Goal: Task Accomplishment & Management: Use online tool/utility

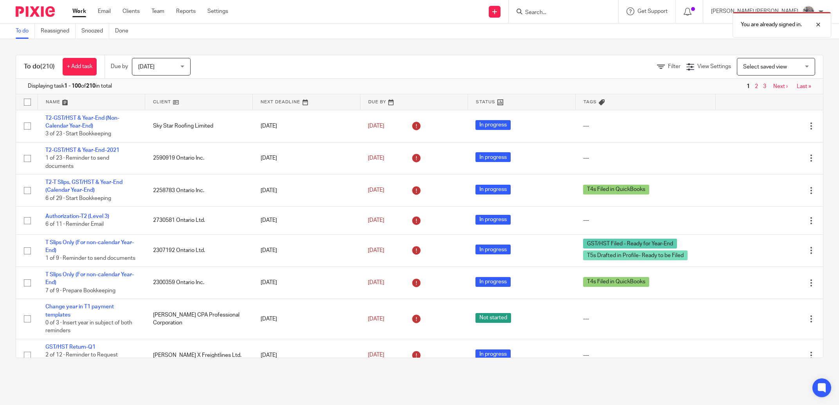
click at [594, 11] on div "You are already signed in." at bounding box center [624, 23] width 411 height 30
click at [607, 13] on div "You are already signed in." at bounding box center [624, 23] width 411 height 30
click at [589, 8] on div "You are already signed in." at bounding box center [624, 23] width 411 height 30
click at [816, 23] on div at bounding box center [811, 24] width 21 height 9
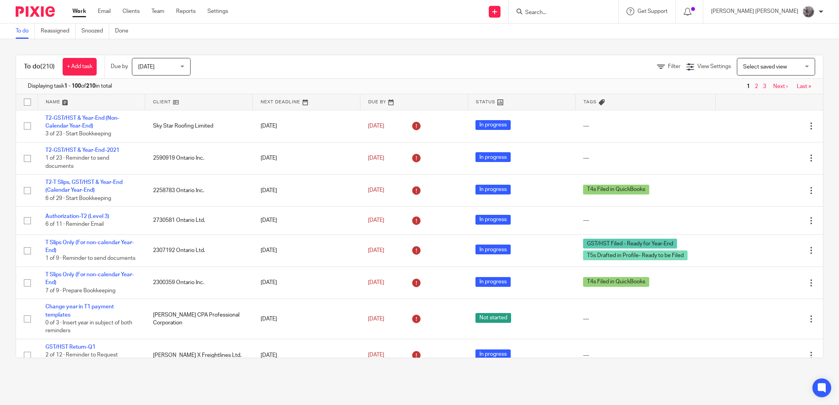
click at [575, 9] on input "Search" at bounding box center [559, 12] width 70 height 7
click at [575, 11] on input "Search" at bounding box center [559, 12] width 70 height 7
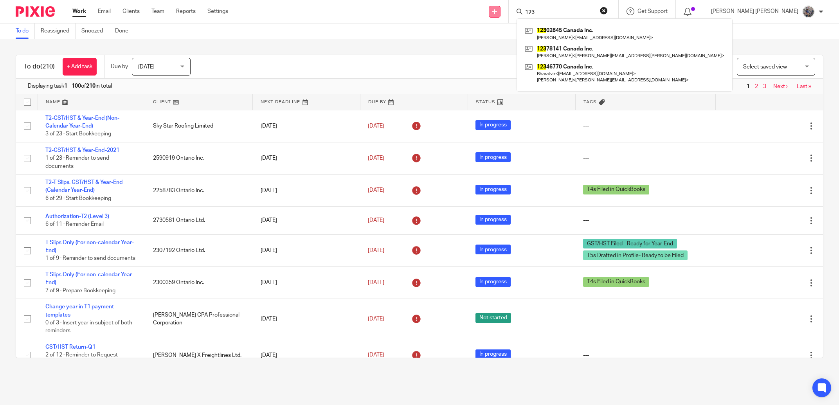
drag, startPoint x: 579, startPoint y: 11, endPoint x: 525, endPoint y: 10, distance: 54.8
click at [527, 10] on input "123" at bounding box center [559, 12] width 70 height 7
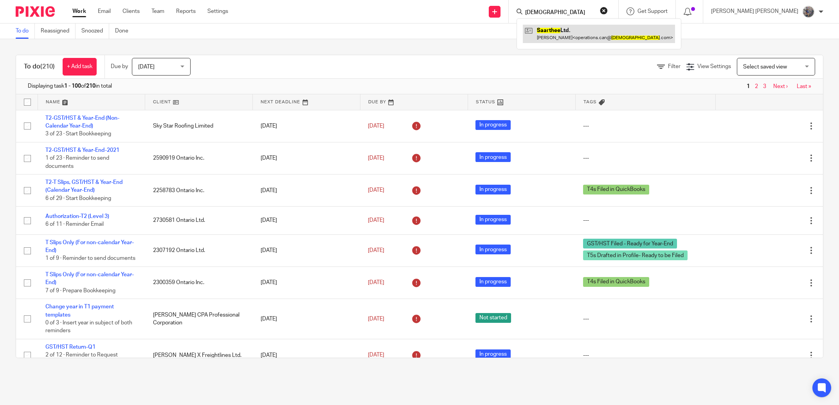
type input "saarthee"
click at [577, 30] on link at bounding box center [599, 34] width 152 height 18
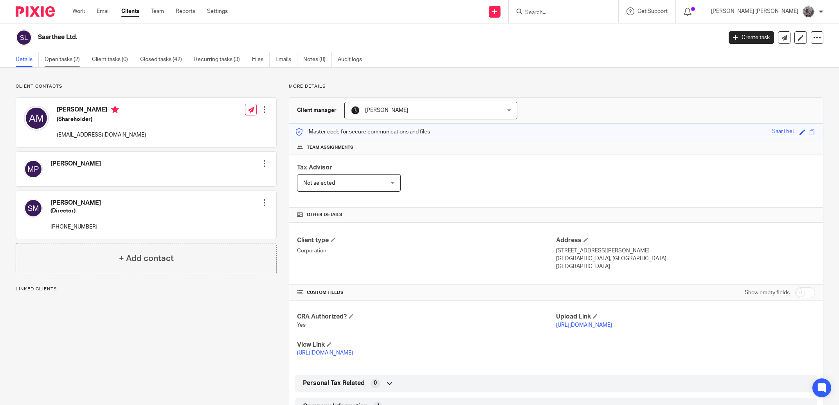
click at [53, 56] on link "Open tasks (2)" at bounding box center [65, 59] width 41 height 15
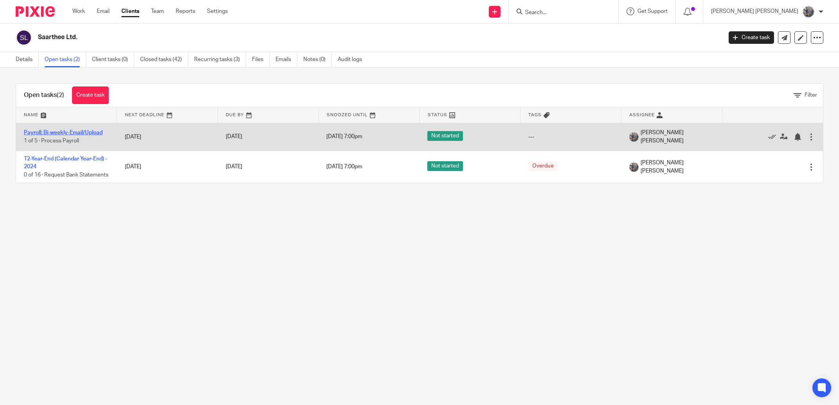
click at [90, 133] on link "Payroll: Bi-weekly-Email/Upload" at bounding box center [63, 132] width 79 height 5
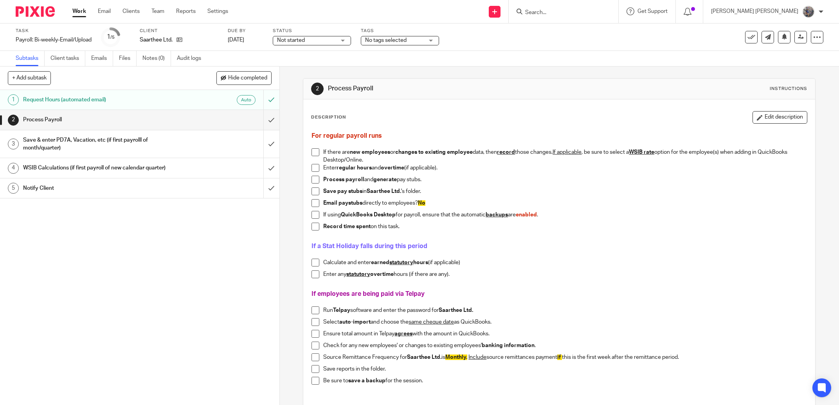
click at [88, 185] on h1 "Notify Client" at bounding box center [100, 188] width 155 height 12
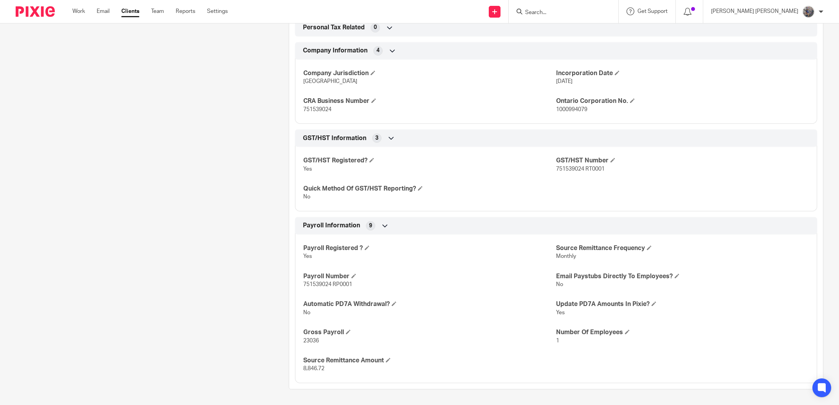
scroll to position [356, 0]
click at [346, 331] on span at bounding box center [348, 331] width 5 height 5
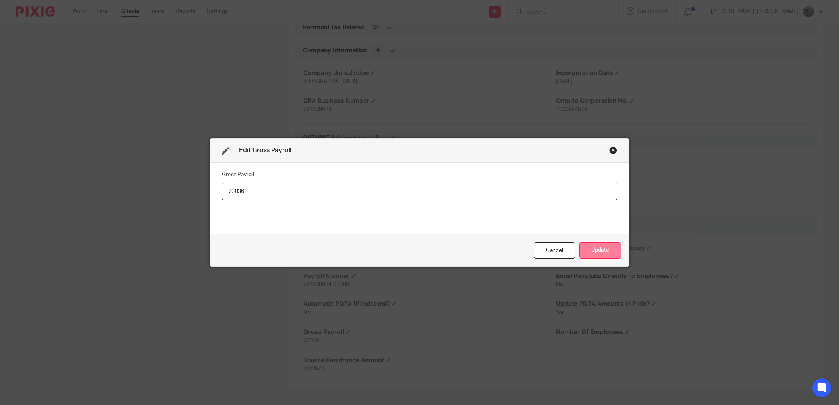
click at [617, 253] on button "Update" at bounding box center [600, 250] width 42 height 17
click at [613, 253] on button "Update" at bounding box center [600, 250] width 42 height 17
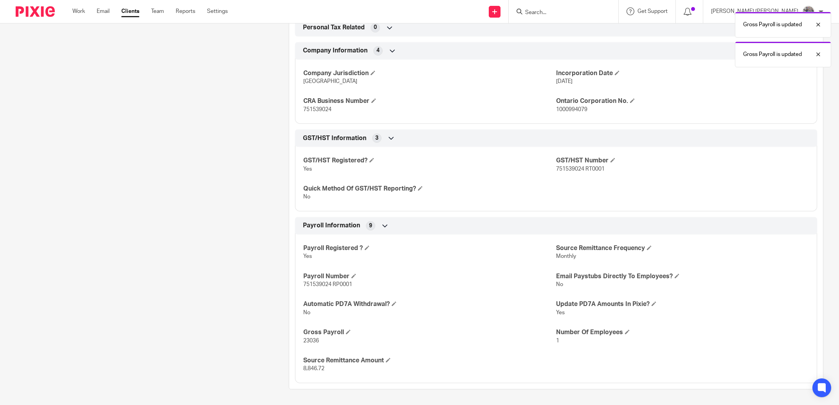
click at [610, 256] on p "Monthly" at bounding box center [682, 256] width 253 height 8
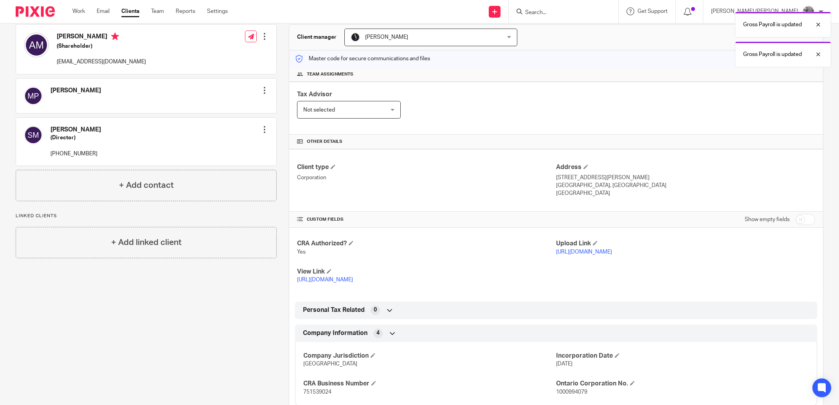
scroll to position [0, 0]
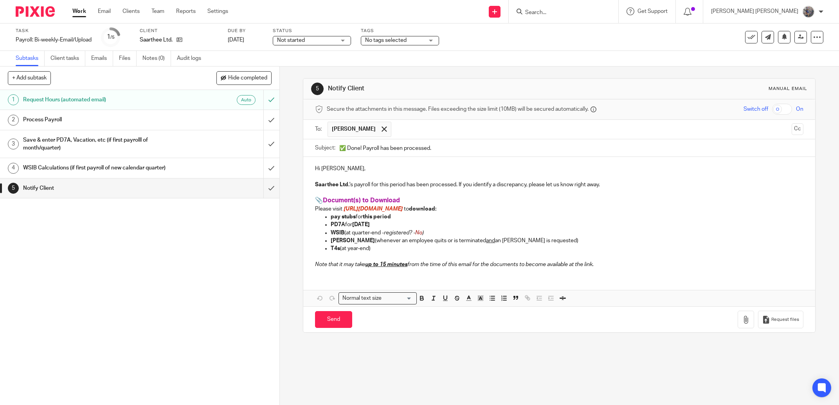
click at [360, 151] on input "✅ Done! Payroll has been processed." at bounding box center [571, 148] width 464 height 18
type input "✅ Done! Saarthee's Payroll has been processed."
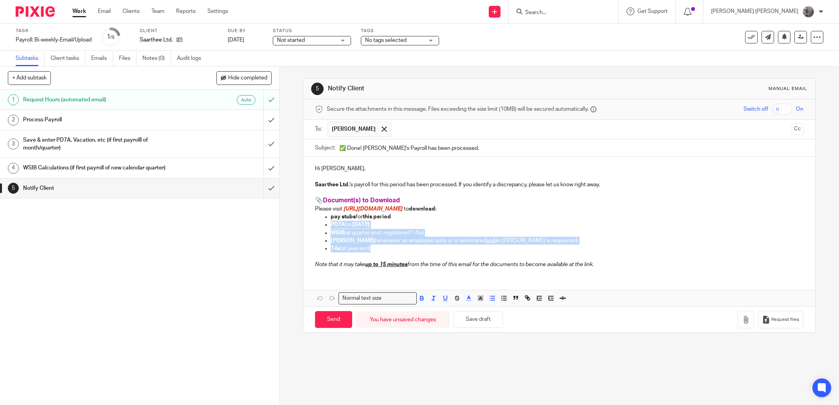
drag, startPoint x: 392, startPoint y: 250, endPoint x: 310, endPoint y: 228, distance: 85.1
click at [310, 228] on div "Hi [PERSON_NAME], Saarthee Ltd. 's payroll for this period has been processed. …" at bounding box center [559, 215] width 512 height 117
click at [405, 234] on em "registered? - No )" at bounding box center [404, 232] width 40 height 5
drag, startPoint x: 368, startPoint y: 249, endPoint x: 317, endPoint y: 236, distance: 53.3
click at [317, 236] on ul "pay stubs for this period PD7A for July 2025 WSIB (at quarter-end - registered?…" at bounding box center [559, 233] width 488 height 40
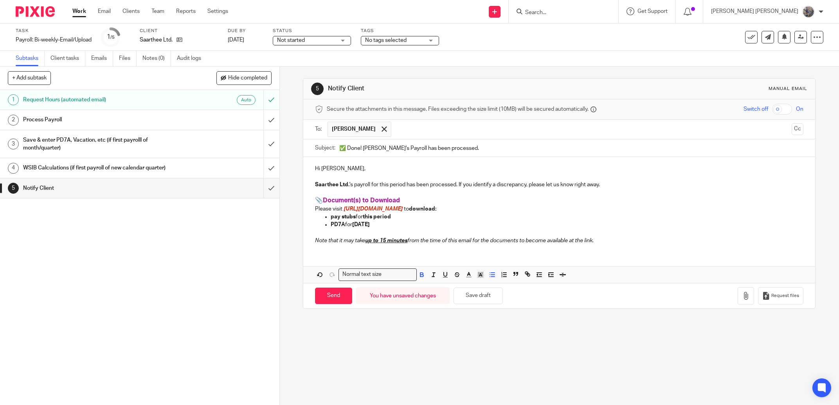
drag, startPoint x: 361, startPoint y: 225, endPoint x: 352, endPoint y: 226, distance: 9.0
click at [352, 226] on p "PD7A for July 2025" at bounding box center [567, 225] width 473 height 8
click at [329, 302] on input "Send" at bounding box center [333, 295] width 37 height 17
type input "Sent"
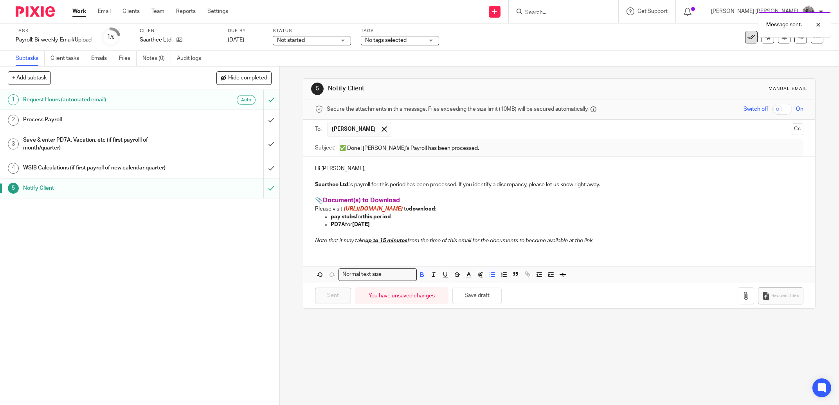
click at [747, 38] on icon at bounding box center [751, 37] width 8 height 8
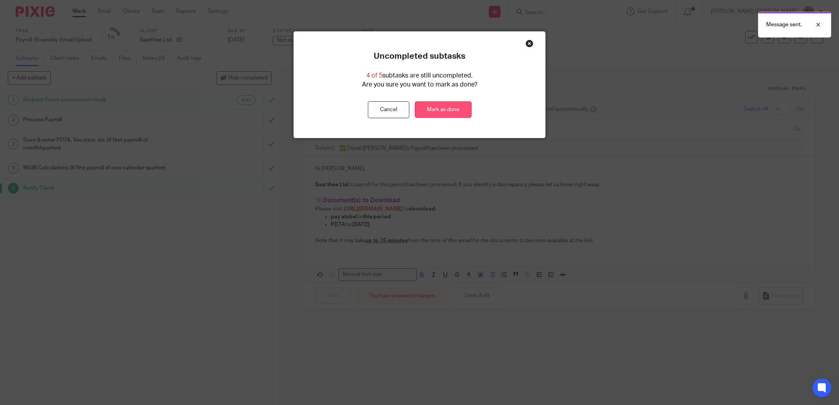
click at [427, 110] on link "Mark as done" at bounding box center [443, 109] width 57 height 17
